Goal: Navigation & Orientation: Find specific page/section

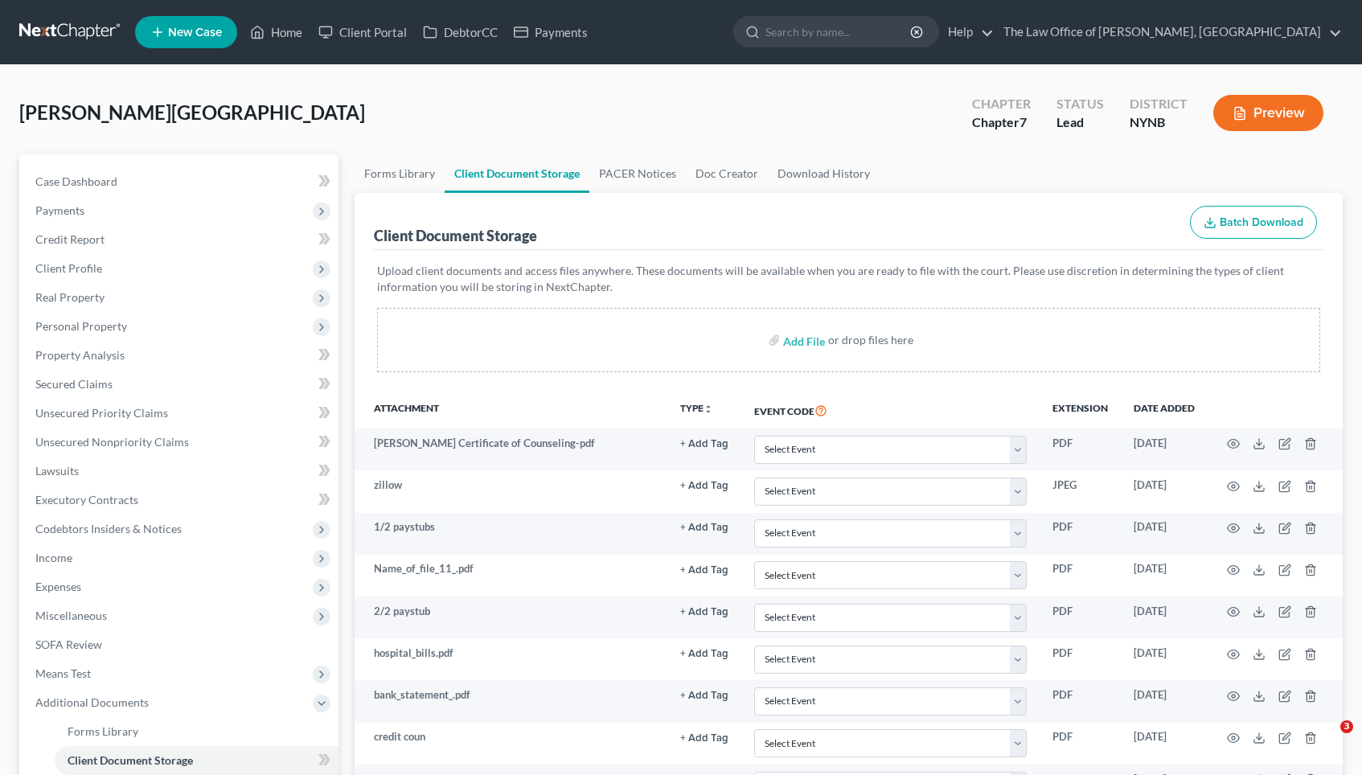
select select "1"
click at [291, 29] on link "Home" at bounding box center [276, 32] width 68 height 29
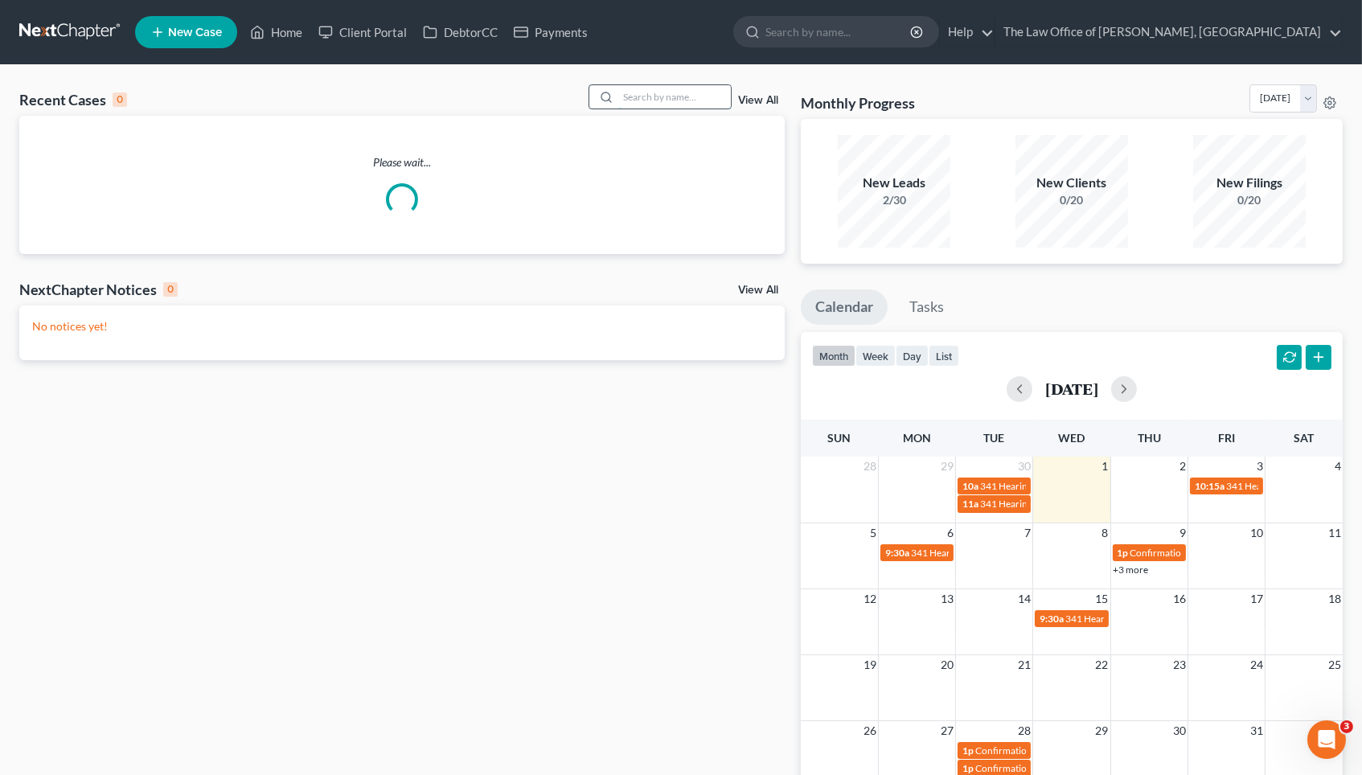
click at [642, 92] on input "search" at bounding box center [674, 96] width 113 height 23
paste input "Minakawa"
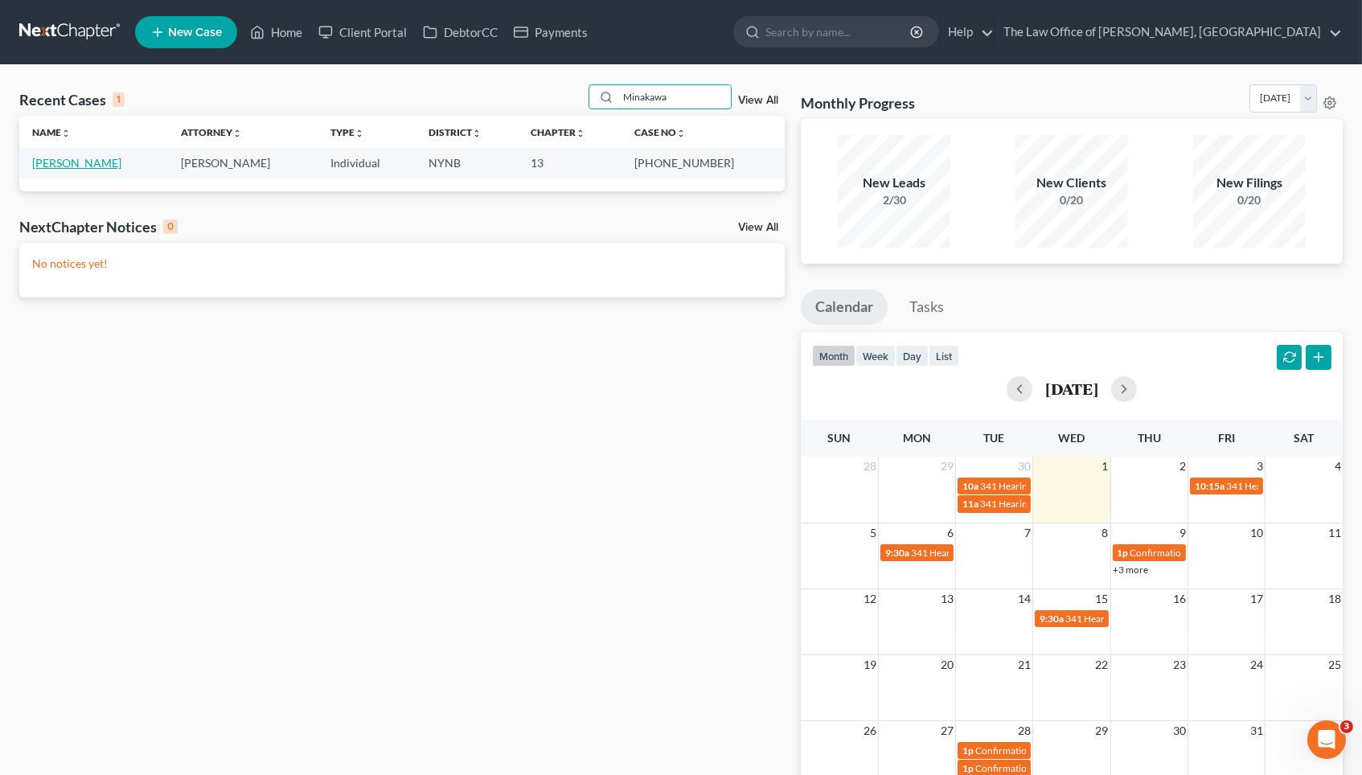
type input "Minakawa"
click at [84, 163] on link "[PERSON_NAME]" at bounding box center [76, 163] width 89 height 14
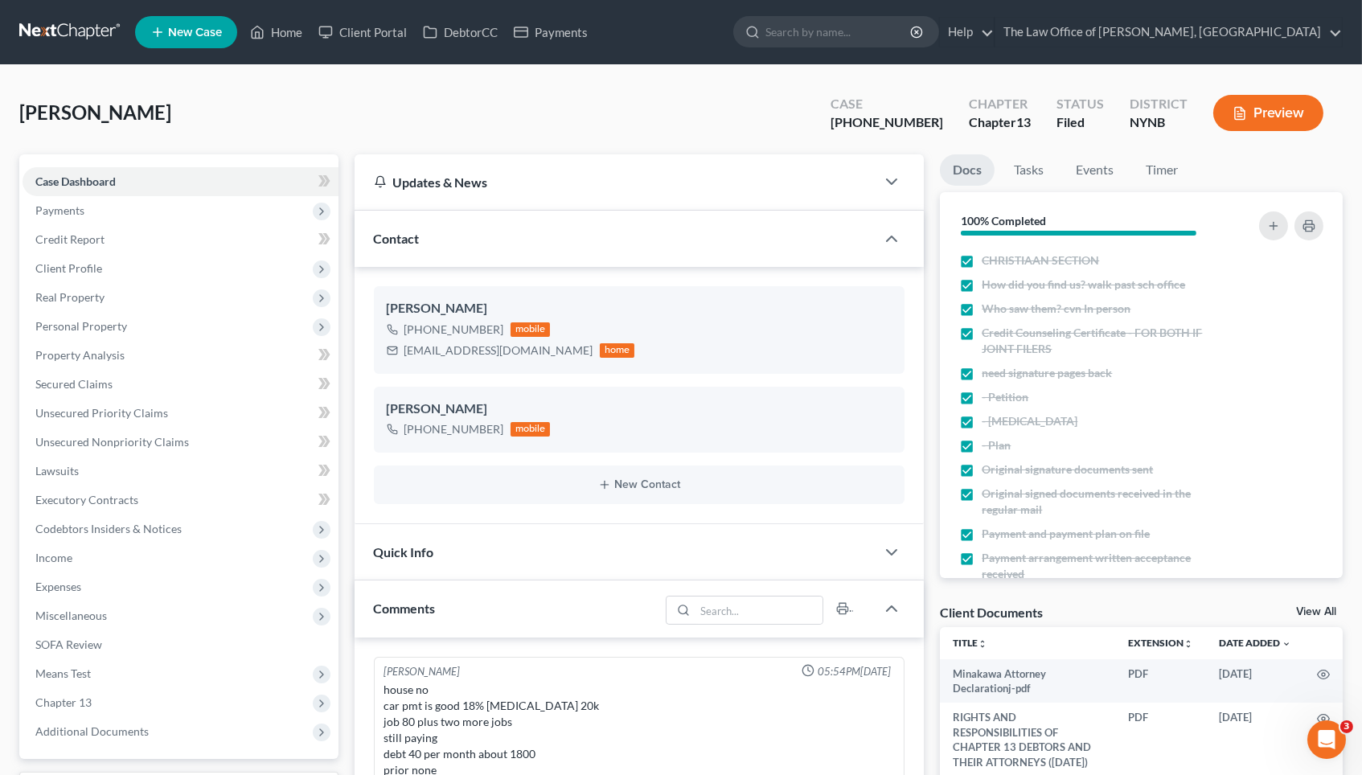
scroll to position [290, 0]
click at [428, 331] on div "[PHONE_NUMBER]" at bounding box center [455, 330] width 100 height 16
drag, startPoint x: 931, startPoint y: 120, endPoint x: 840, endPoint y: 118, distance: 90.9
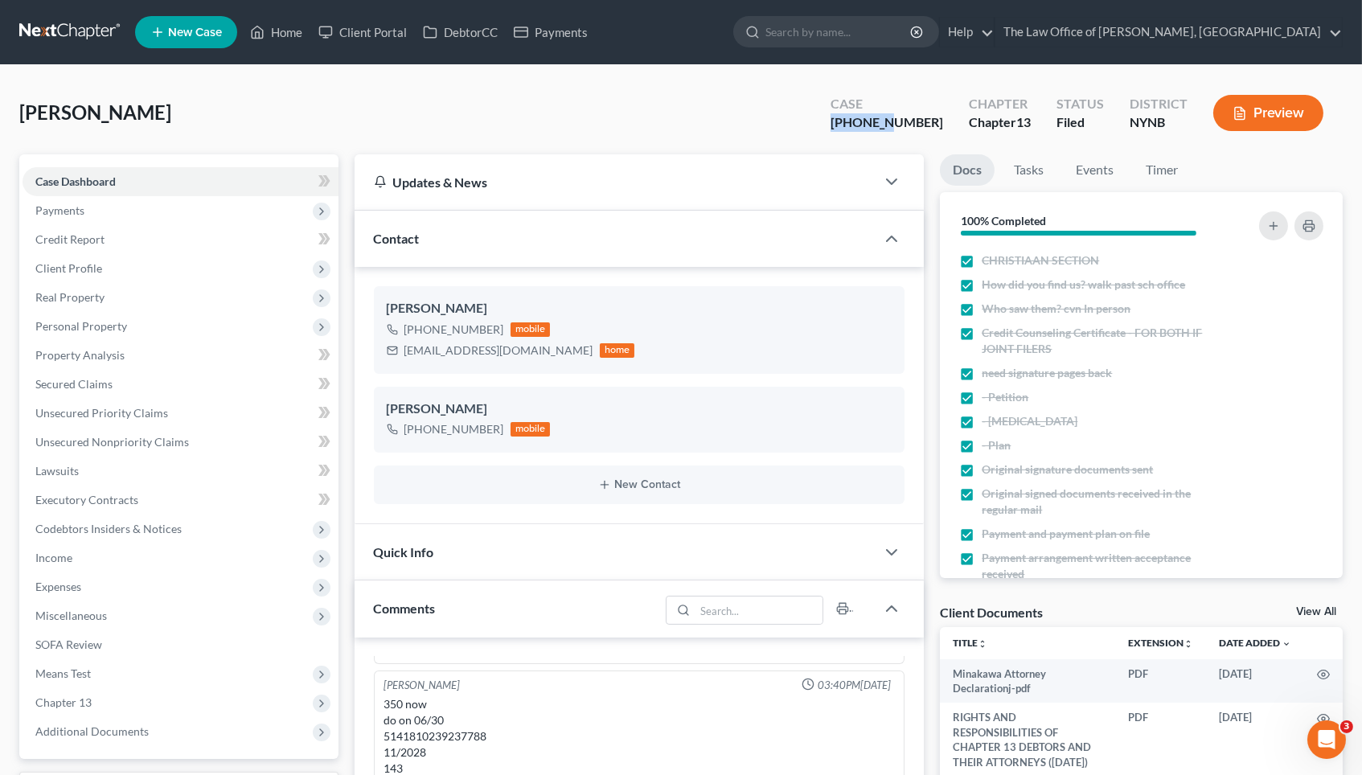
click at [840, 118] on div "[PERSON_NAME] Upgraded Case [PHONE_NUMBER] Chapter Chapter 13 Status Filed Dist…" at bounding box center [681, 119] width 1324 height 70
click at [458, 335] on div "[PHONE_NUMBER]" at bounding box center [455, 330] width 100 height 16
click at [458, 327] on div "[PHONE_NUMBER]" at bounding box center [455, 330] width 100 height 16
click at [458, 326] on div "[PHONE_NUMBER]" at bounding box center [455, 330] width 100 height 16
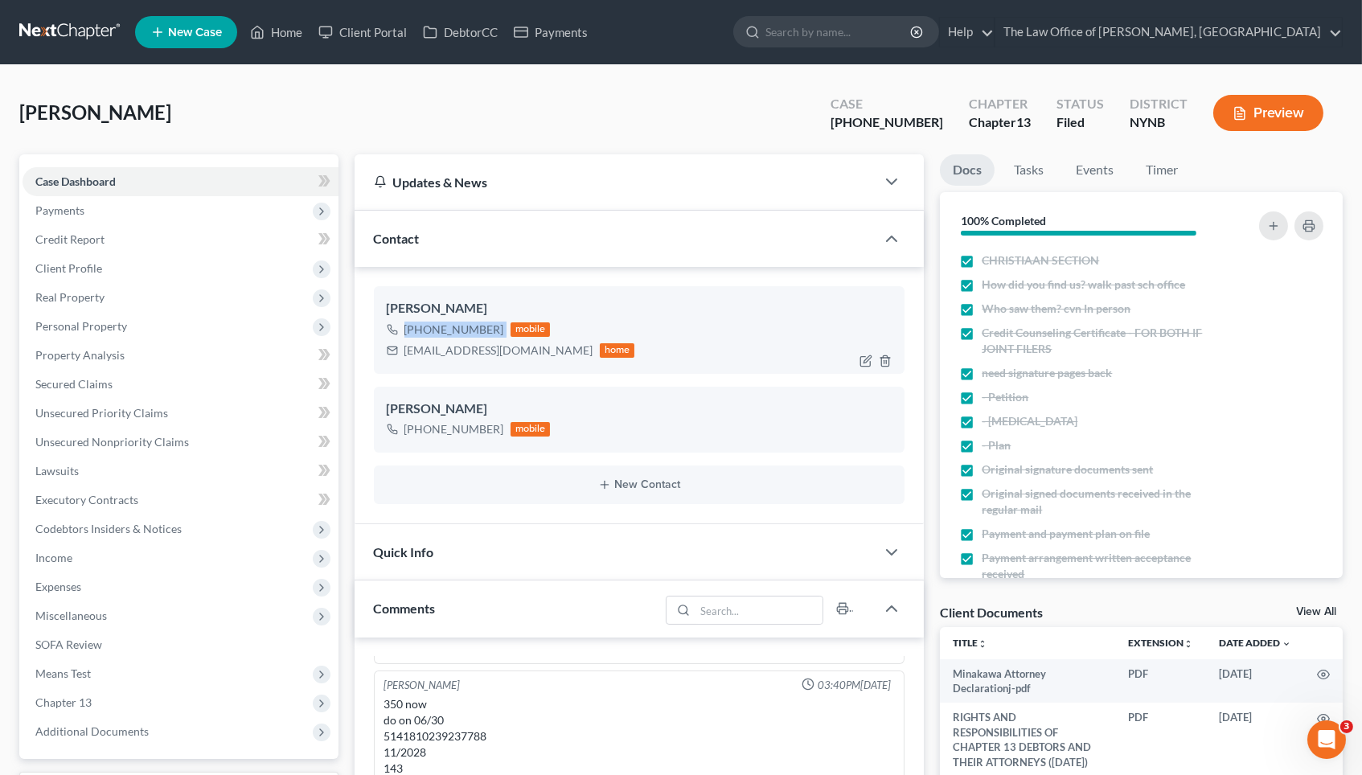
copy div "[PHONE_NUMBER]"
